Goal: Task Accomplishment & Management: Use online tool/utility

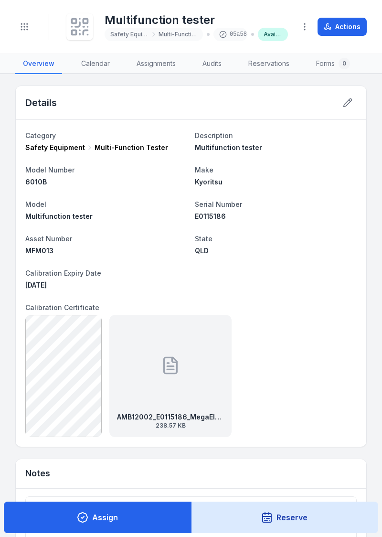
click at [136, 517] on button "Assign" at bounding box center [98, 517] width 188 height 32
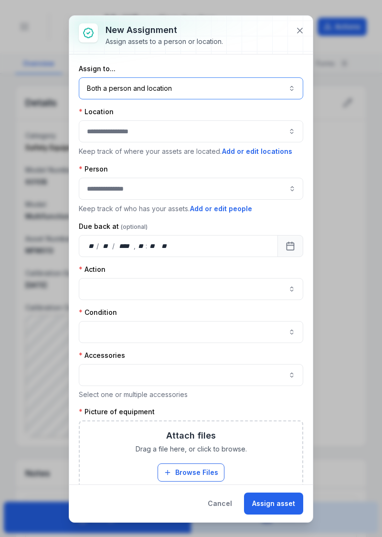
click at [284, 87] on button "Both a person and location ****" at bounding box center [191, 88] width 224 height 22
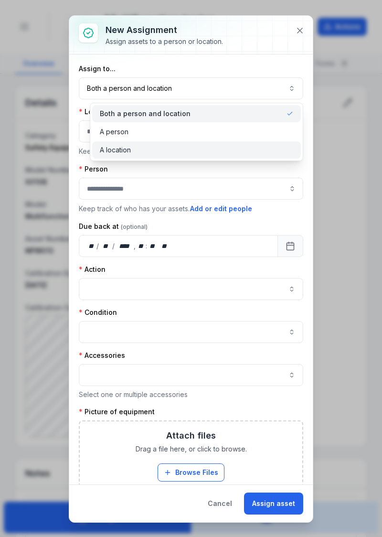
click at [177, 149] on div "A location" at bounding box center [196, 150] width 193 height 10
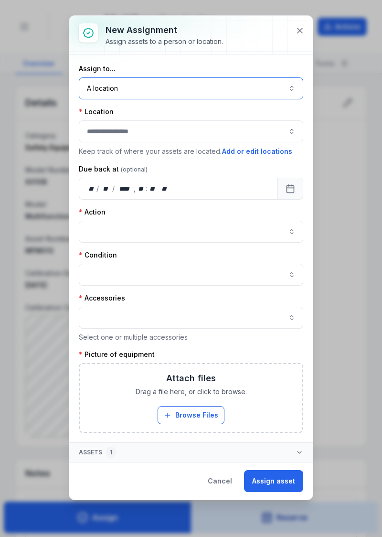
click at [214, 139] on button "button" at bounding box center [191, 131] width 224 height 22
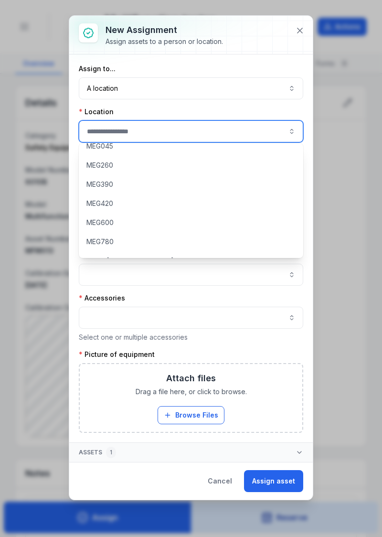
scroll to position [82, 0]
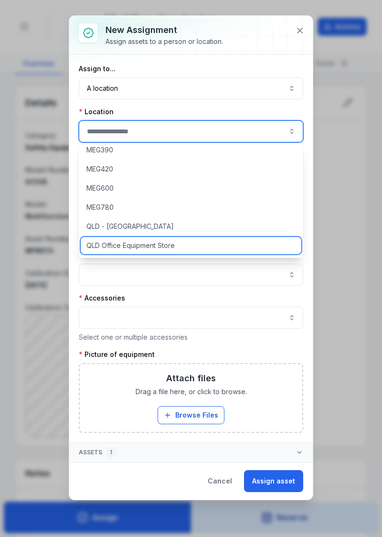
click at [152, 249] on span "QLD Office Equipment Store" at bounding box center [130, 246] width 88 height 10
type input "**********"
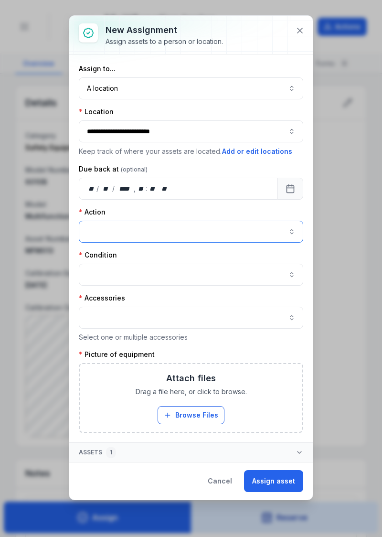
click at [282, 231] on button "button" at bounding box center [191, 232] width 224 height 22
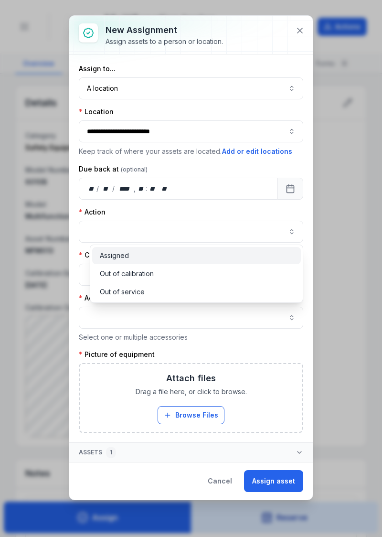
click at [160, 248] on div "Assigned" at bounding box center [196, 255] width 209 height 17
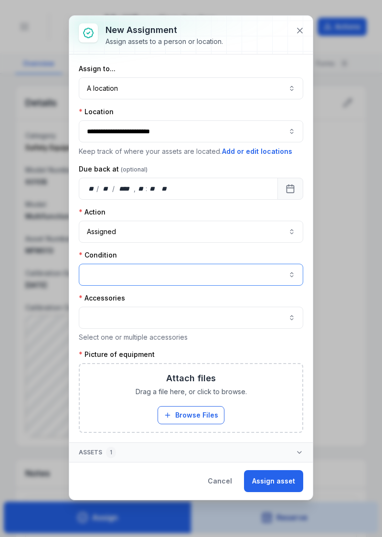
click at [183, 274] on button "button" at bounding box center [191, 275] width 224 height 22
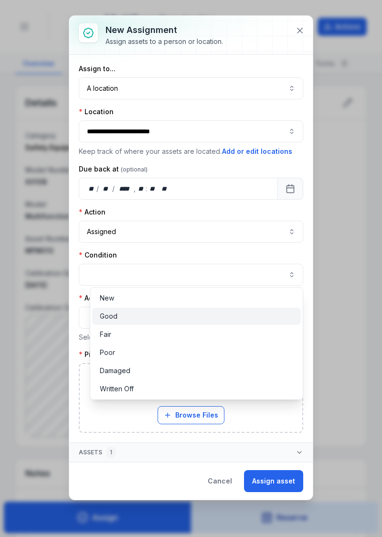
click at [158, 316] on div "Good" at bounding box center [196, 316] width 193 height 10
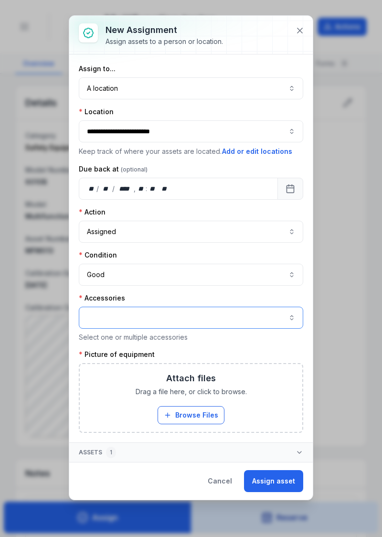
click at [283, 320] on button "button" at bounding box center [191, 317] width 224 height 22
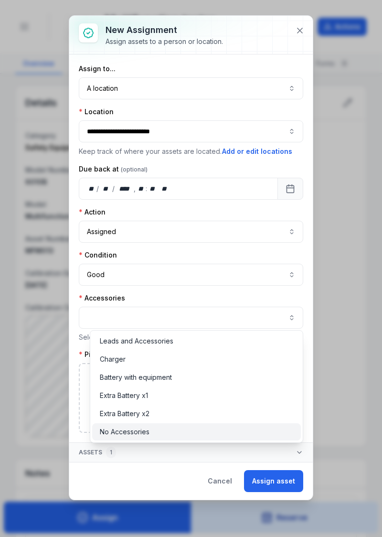
click at [190, 439] on div "No Accessories" at bounding box center [196, 431] width 209 height 17
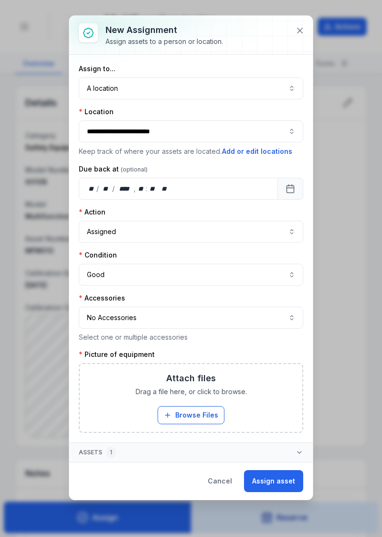
click at [207, 414] on button "Browse Files" at bounding box center [191, 415] width 67 height 18
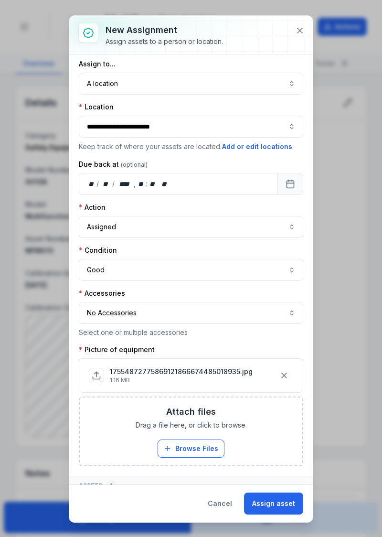
scroll to position [4, 0]
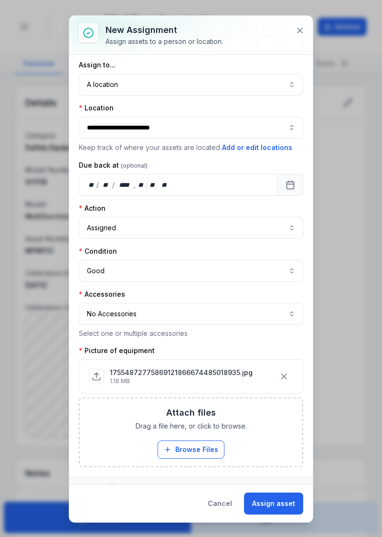
click at [276, 505] on button "Assign asset" at bounding box center [273, 503] width 59 height 22
